Goal: Information Seeking & Learning: Check status

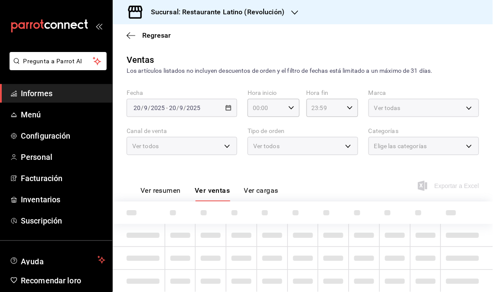
click at [38, 94] on font "Informes" at bounding box center [37, 93] width 32 height 9
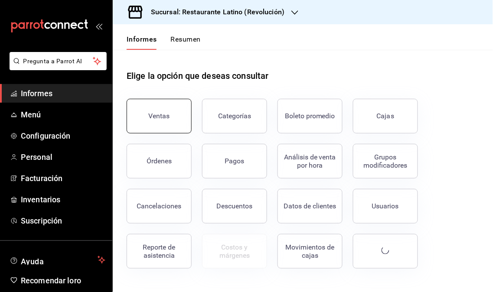
click at [151, 119] on font "Ventas" at bounding box center [159, 116] width 21 height 8
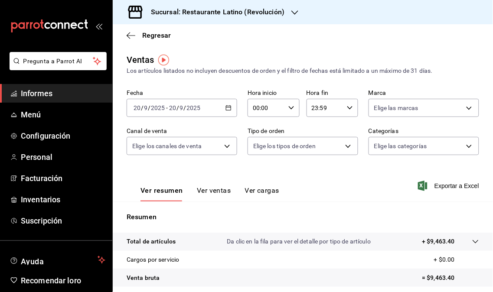
click at [291, 15] on icon "button" at bounding box center [294, 12] width 7 height 7
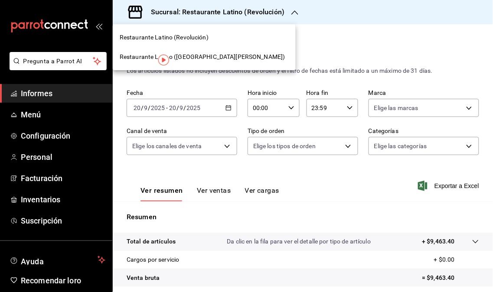
click at [196, 59] on font "Restaurante Latino ([GEOGRAPHIC_DATA][PERSON_NAME])" at bounding box center [203, 56] width 166 height 7
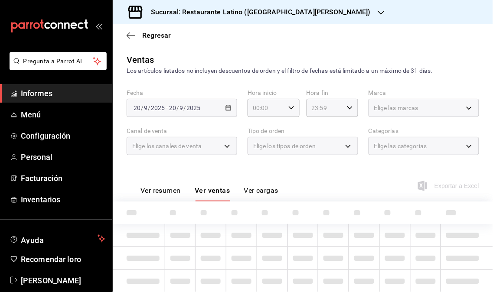
click at [52, 96] on font "Informes" at bounding box center [37, 93] width 32 height 9
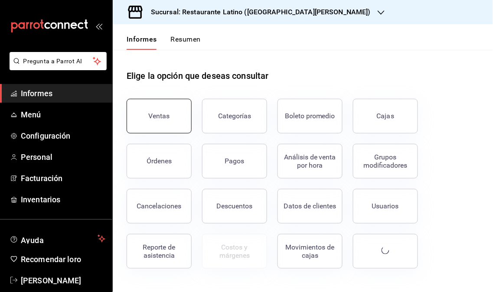
click at [149, 118] on font "Ventas" at bounding box center [159, 116] width 21 height 8
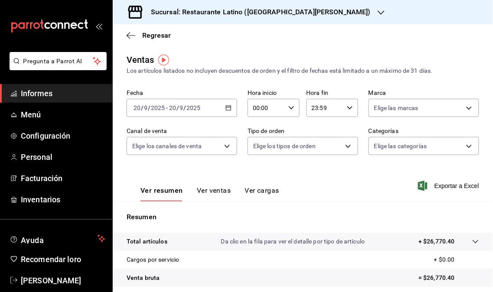
click at [297, 14] on font "Sucursal: Restaurante Latino ([GEOGRAPHIC_DATA][PERSON_NAME])" at bounding box center [261, 12] width 220 height 8
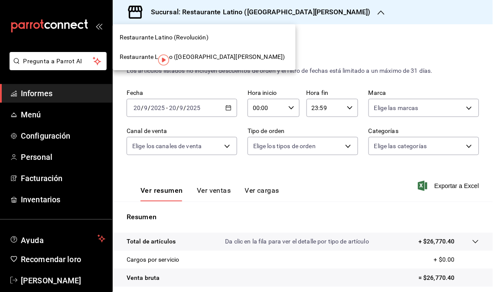
click at [196, 40] on font "Restaurante Latino (Revolución)" at bounding box center [164, 37] width 89 height 7
